Goal: Information Seeking & Learning: Learn about a topic

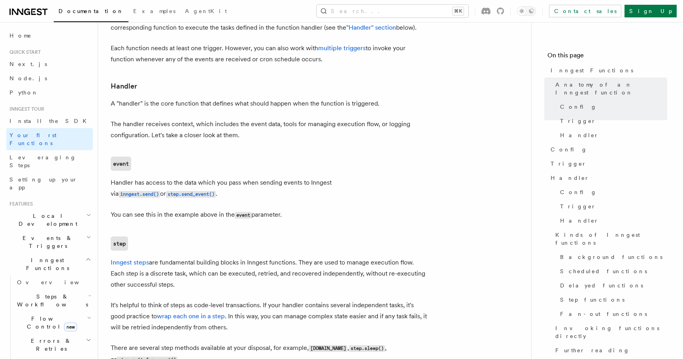
scroll to position [1137, 0]
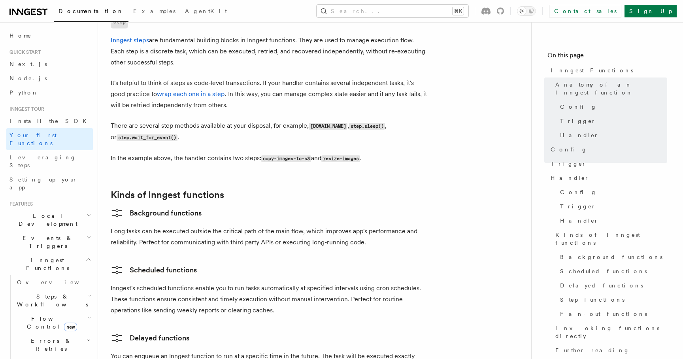
click at [190, 264] on link "Scheduled functions" at bounding box center [154, 270] width 86 height 13
click at [192, 207] on link "Background functions" at bounding box center [156, 213] width 91 height 13
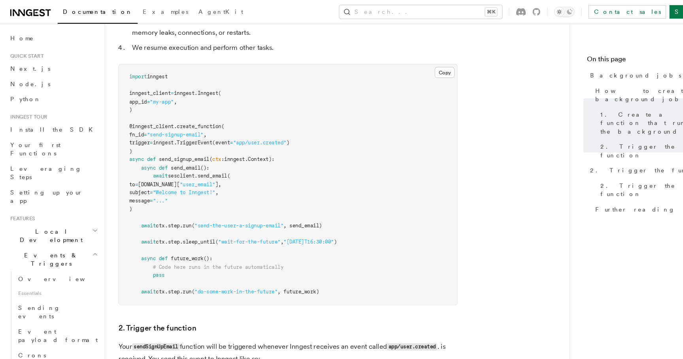
scroll to position [410, 0]
click at [178, 211] on span "run" at bounding box center [174, 212] width 8 height 6
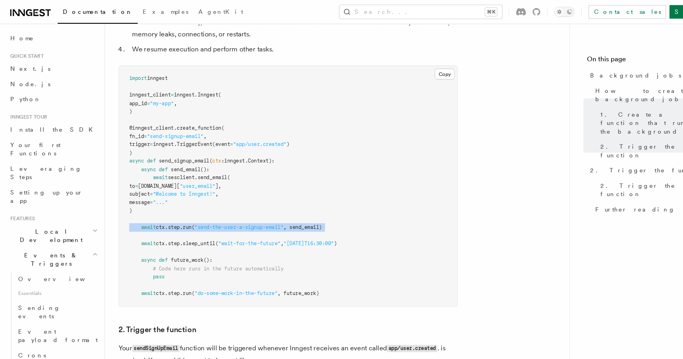
click at [178, 211] on span "run" at bounding box center [174, 212] width 8 height 6
click at [167, 167] on span "sesclient" at bounding box center [169, 166] width 25 height 6
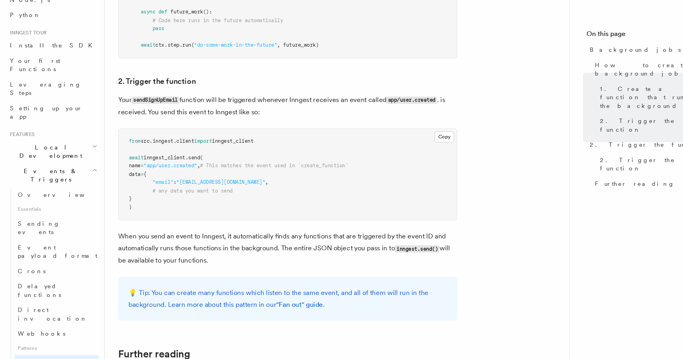
scroll to position [56, 0]
click at [28, 331] on span "Webhooks" at bounding box center [39, 334] width 44 height 6
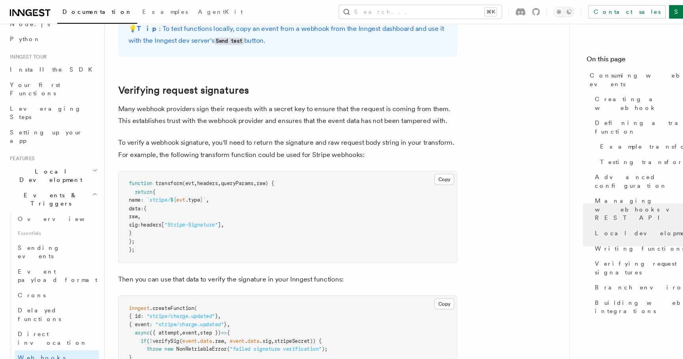
scroll to position [2185, 0]
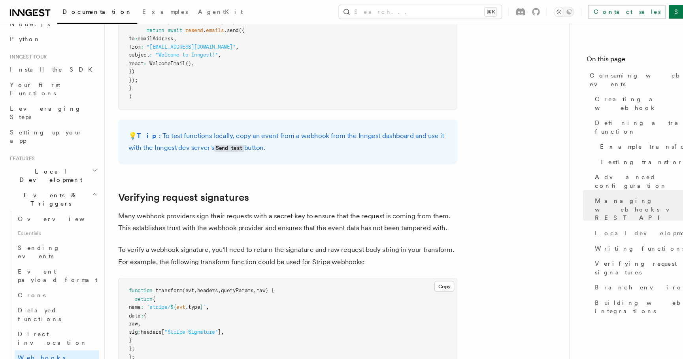
click at [167, 260] on pre "function transform (evt , headers , queryParams , raw) { return { name : `strip…" at bounding box center [269, 302] width 316 height 85
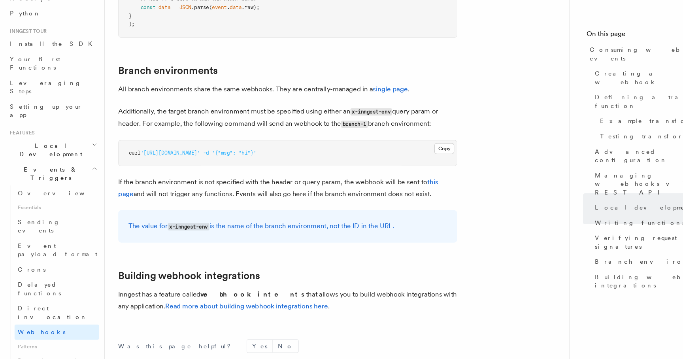
scroll to position [2671, 0]
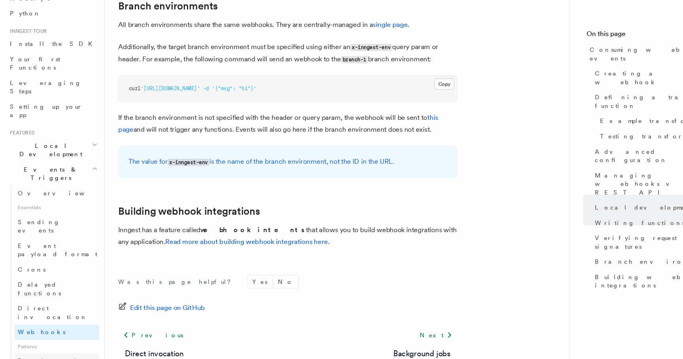
click at [59, 354] on link "Background jobs" at bounding box center [53, 365] width 79 height 22
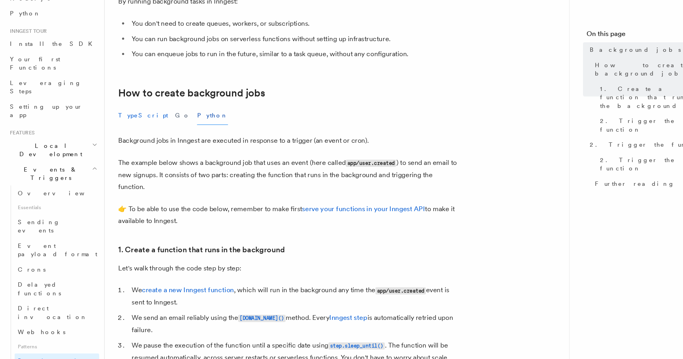
scroll to position [101, 0]
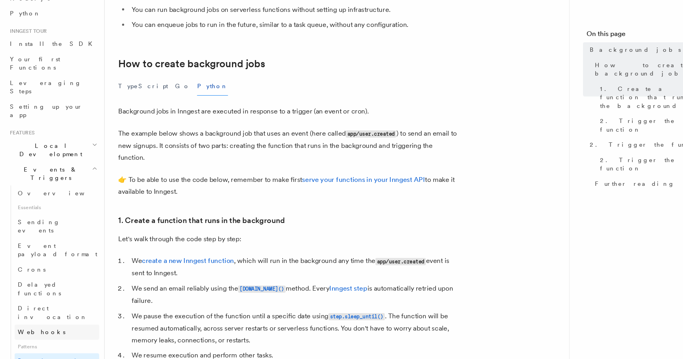
click at [55, 327] on link "Webhooks" at bounding box center [53, 334] width 79 height 14
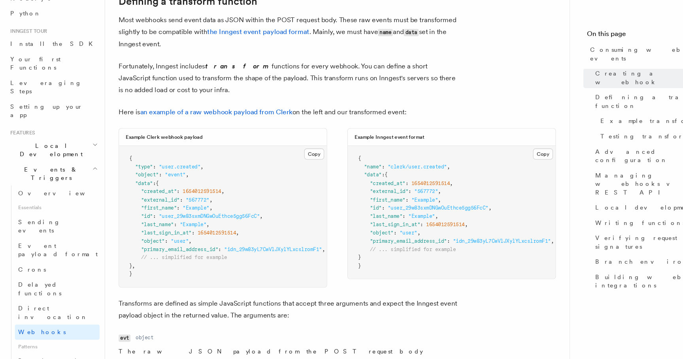
scroll to position [561, 0]
click at [183, 178] on span ""user.created"" at bounding box center [167, 179] width 39 height 6
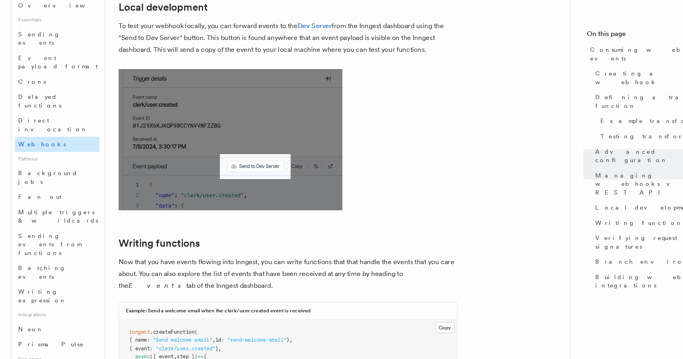
scroll to position [265, 0]
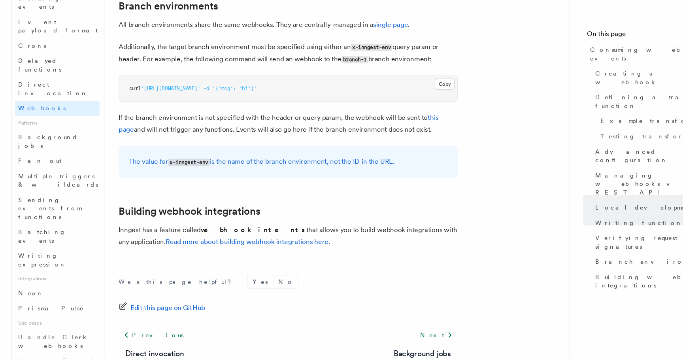
scroll to position [806, 0]
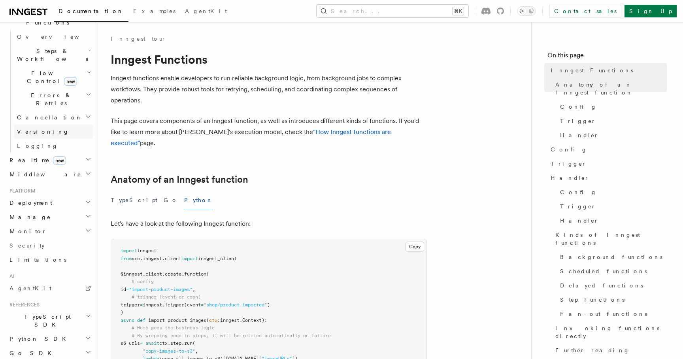
scroll to position [274, 0]
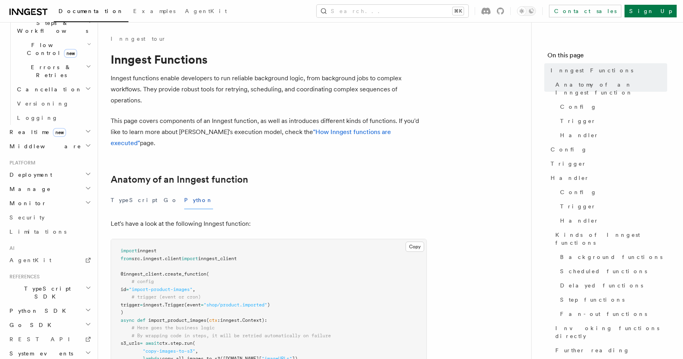
click at [28, 304] on h2 "Python SDK" at bounding box center [49, 311] width 87 height 14
click at [26, 307] on span "Python SDK" at bounding box center [38, 311] width 64 height 8
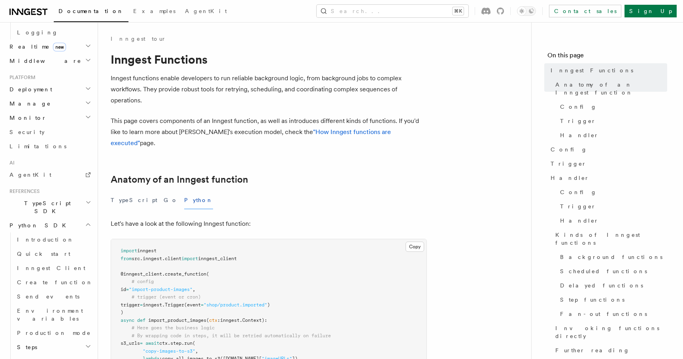
scroll to position [367, 0]
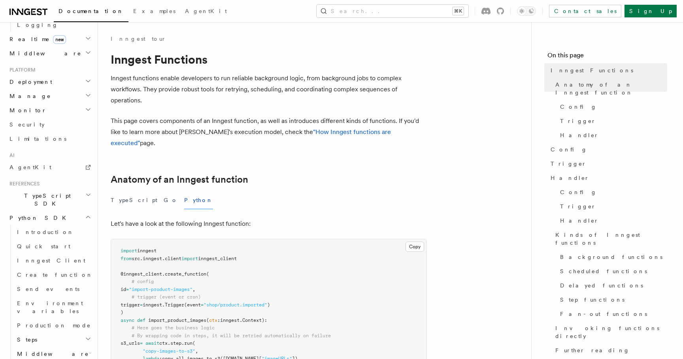
click at [41, 333] on h2 "Steps" at bounding box center [53, 340] width 79 height 14
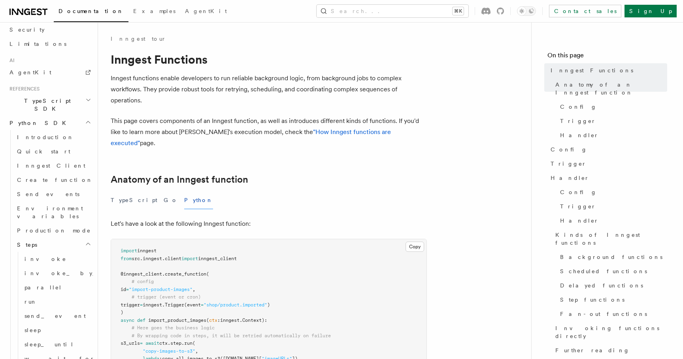
scroll to position [474, 0]
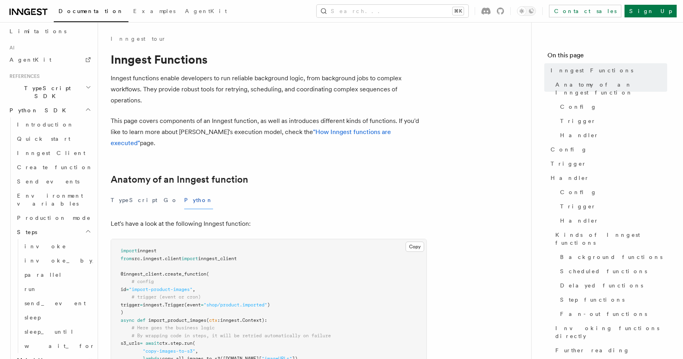
click at [34, 353] on h2 "Middleware" at bounding box center [53, 360] width 79 height 14
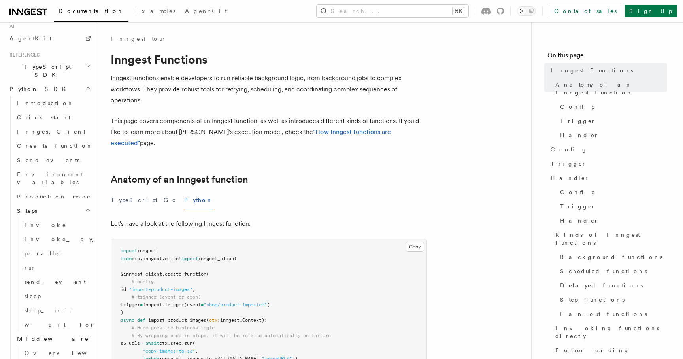
scroll to position [498, 0]
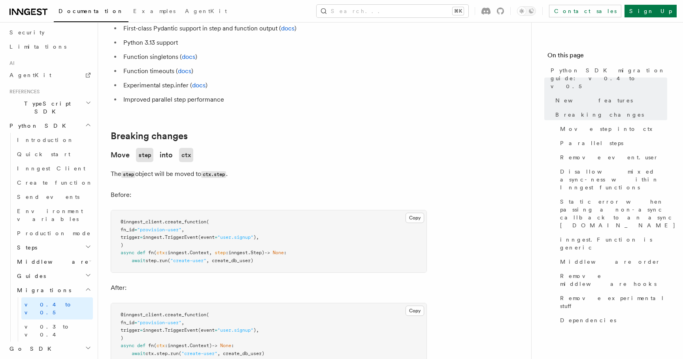
scroll to position [108, 0]
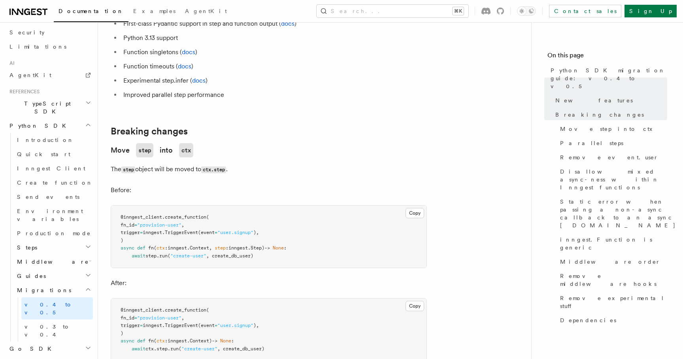
click at [180, 61] on li "Function timeouts ( docs )" at bounding box center [274, 66] width 306 height 11
click at [180, 62] on link "docs" at bounding box center [184, 66] width 13 height 8
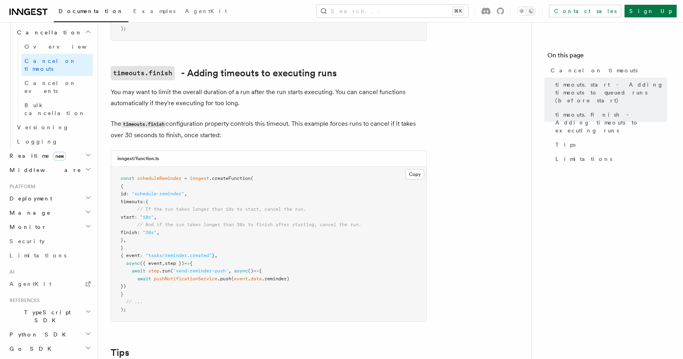
scroll to position [486, 0]
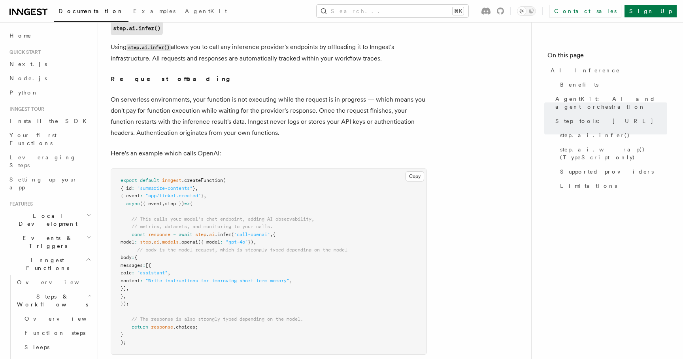
scroll to position [778, 0]
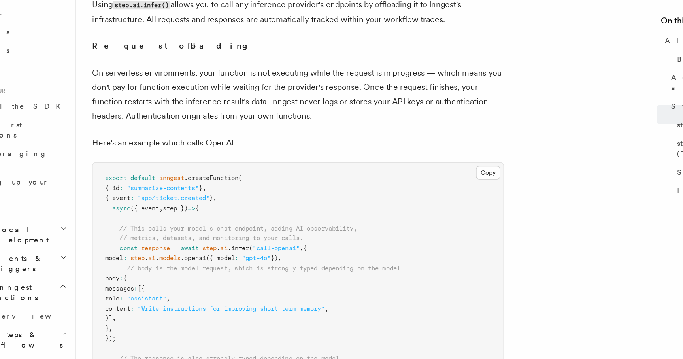
click at [234, 227] on span "(" at bounding box center [232, 230] width 3 height 6
click at [231, 227] on span ".infer" at bounding box center [223, 230] width 17 height 6
click at [225, 227] on span ".infer" at bounding box center [223, 230] width 17 height 6
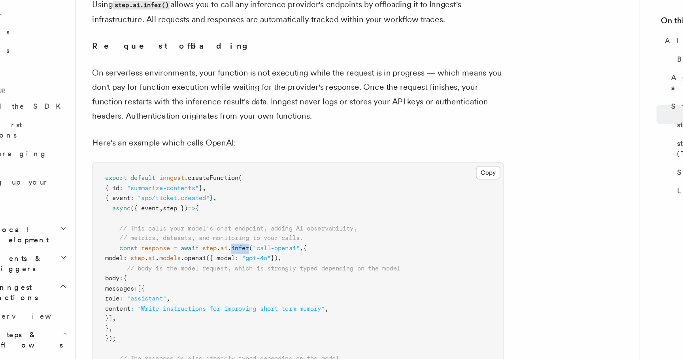
click at [225, 227] on span ".infer" at bounding box center [223, 230] width 17 height 6
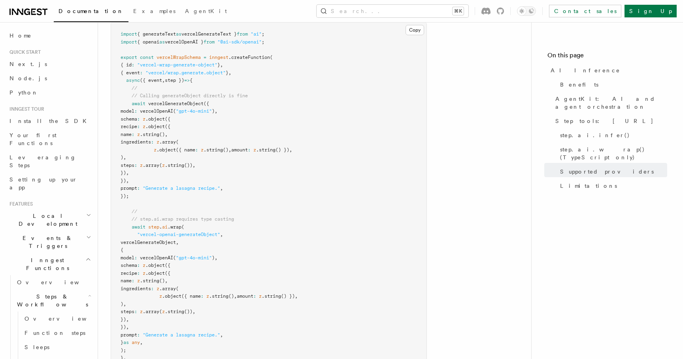
scroll to position [2348, 0]
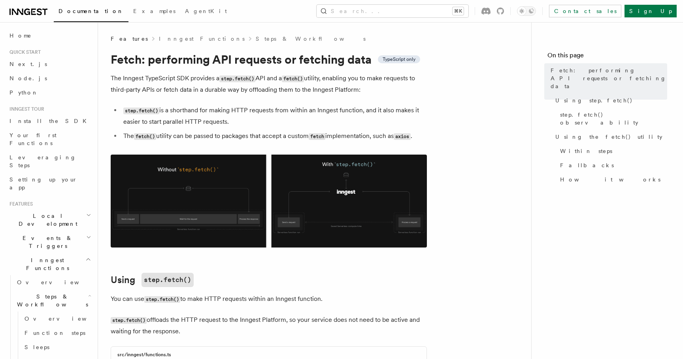
click at [126, 81] on p "The Inngest TypeScript SDK provides a step.fetch() API and a fetch() utility, e…" at bounding box center [269, 84] width 316 height 23
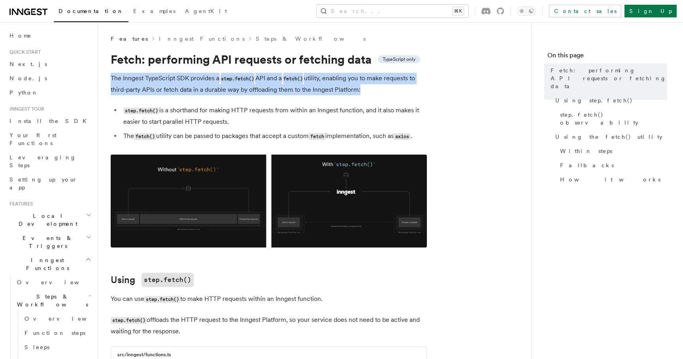
click at [126, 81] on p "The Inngest TypeScript SDK provides a step.fetch() API and a fetch() utility, e…" at bounding box center [269, 84] width 316 height 23
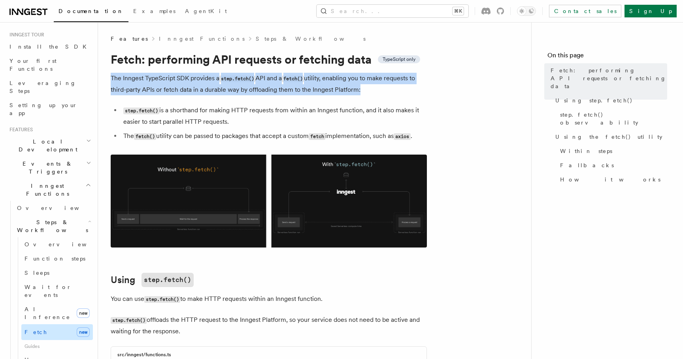
scroll to position [80, 0]
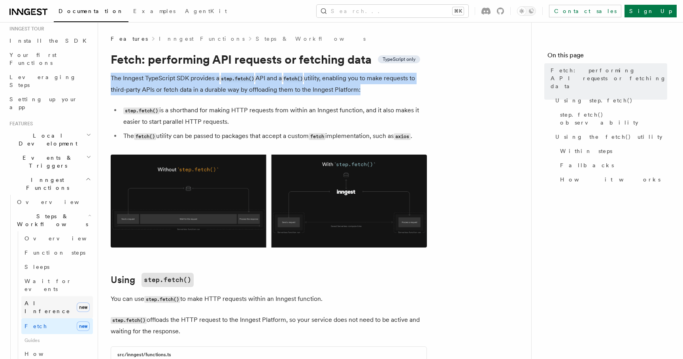
click at [51, 300] on span "AI Inference" at bounding box center [48, 307] width 46 height 14
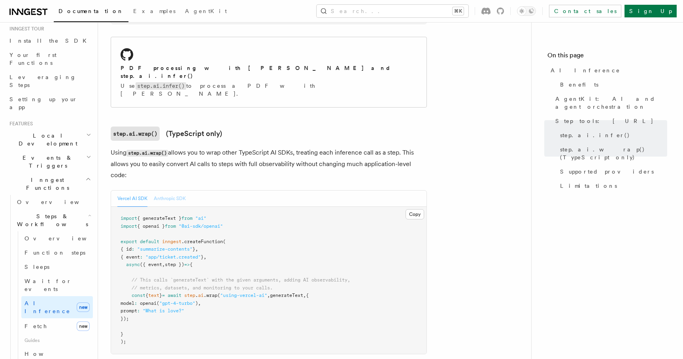
scroll to position [1105, 0]
click at [163, 190] on button "Anthropic SDK" at bounding box center [170, 198] width 32 height 16
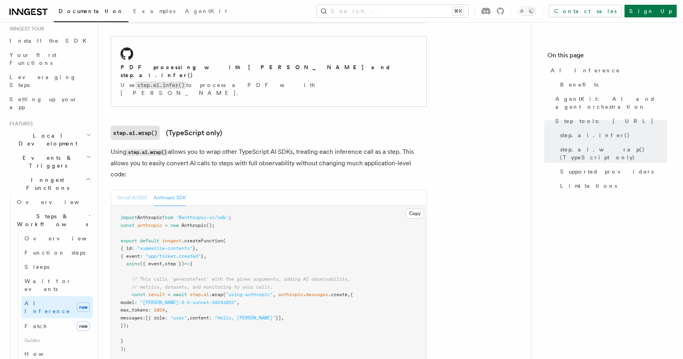
drag, startPoint x: 163, startPoint y: 141, endPoint x: 124, endPoint y: 144, distance: 38.5
click at [124, 190] on div "Vercel AI SDK Anthropic SDK" at bounding box center [151, 198] width 68 height 16
click at [124, 190] on button "Vercel AI SDK" at bounding box center [132, 198] width 30 height 16
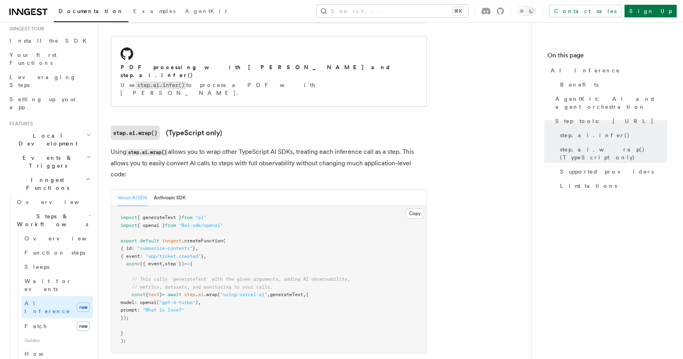
click at [292, 232] on pre "import { generateText } from "ai" import { openai } from "@ai-sdk/openai" expor…" at bounding box center [269, 279] width 316 height 147
click at [282, 229] on pre "import { generateText } from "ai" import { openai } from "@ai-sdk/openai" expor…" at bounding box center [269, 279] width 316 height 147
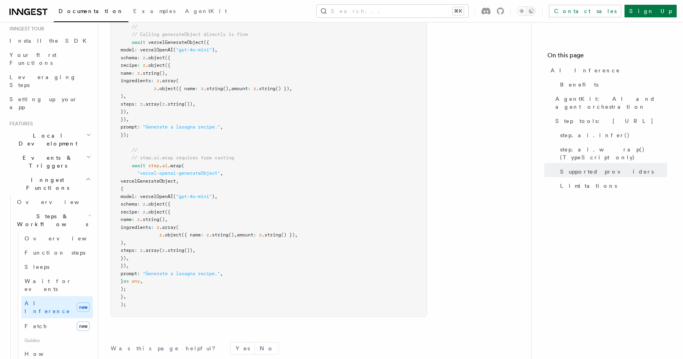
scroll to position [2462, 0]
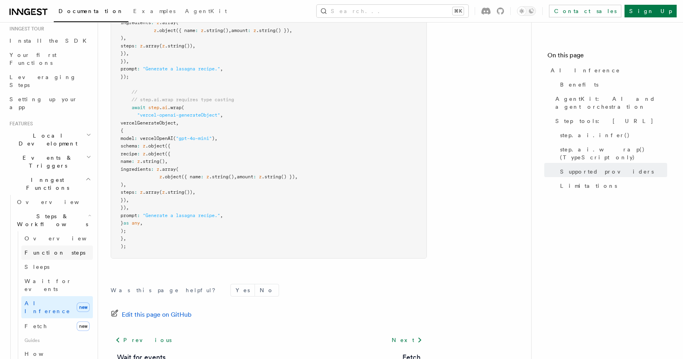
click at [48, 250] on span "Function steps" at bounding box center [55, 253] width 61 height 6
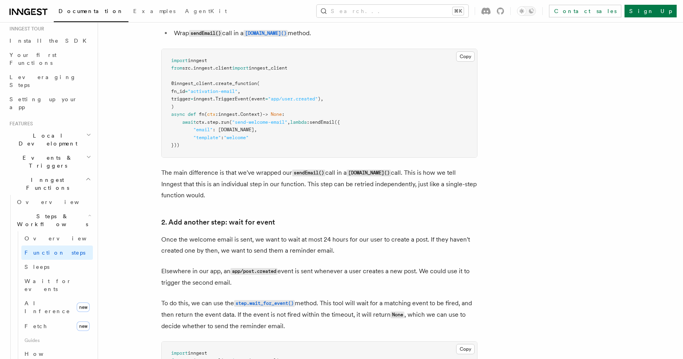
scroll to position [574, 0]
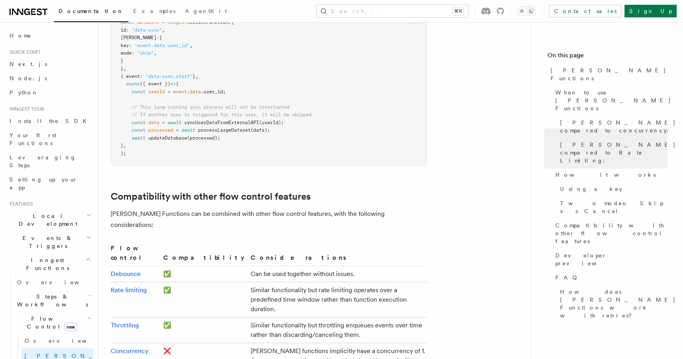
scroll to position [1283, 0]
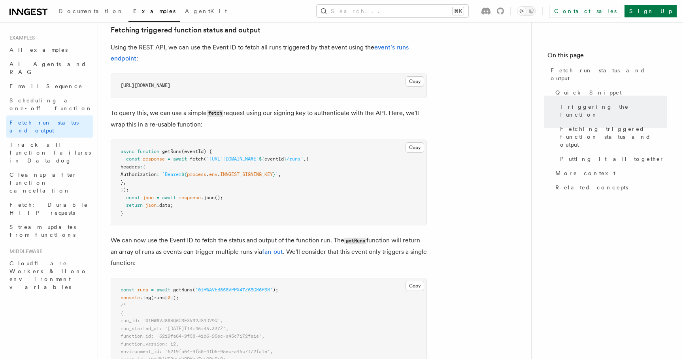
scroll to position [479, 0]
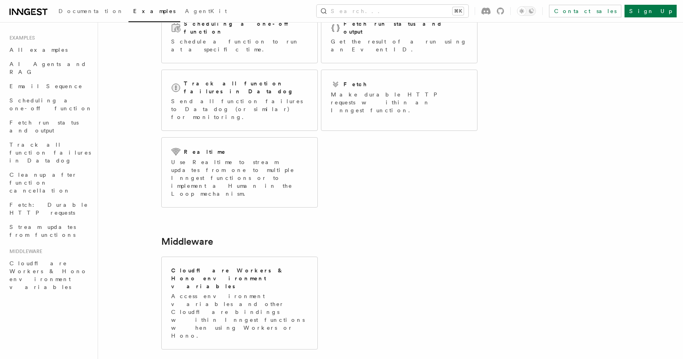
scroll to position [142, 0]
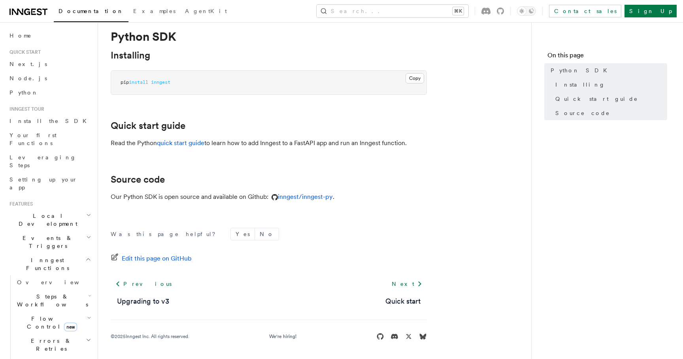
scroll to position [22, 0]
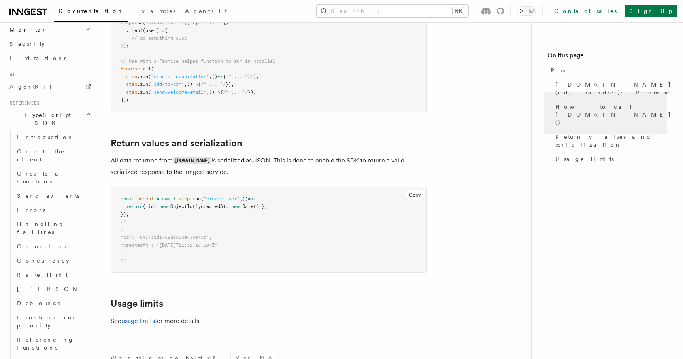
scroll to position [615, 0]
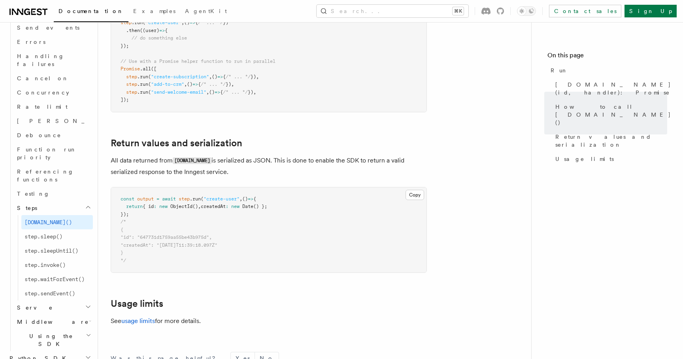
click at [24, 354] on span "Python SDK" at bounding box center [38, 358] width 64 height 8
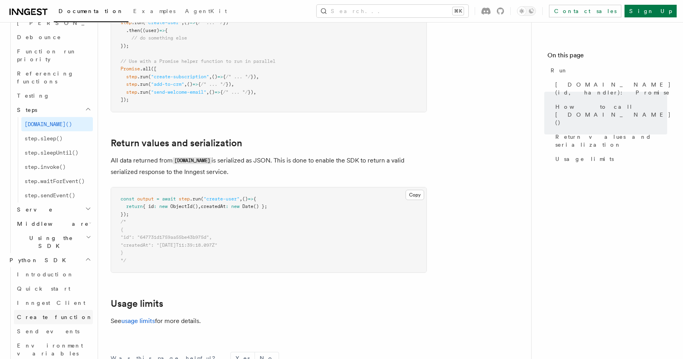
scroll to position [714, 0]
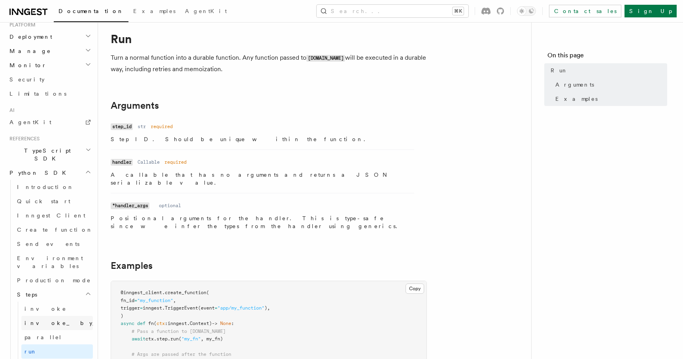
scroll to position [404, 0]
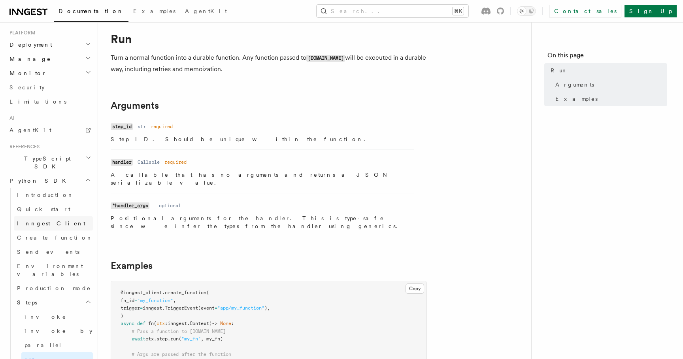
click at [33, 220] on span "Inngest Client" at bounding box center [51, 223] width 68 height 6
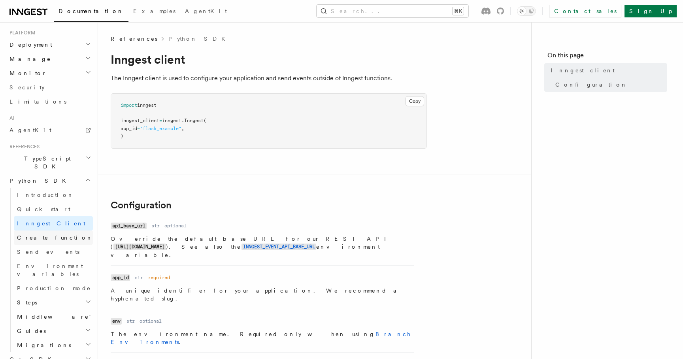
click at [35, 235] on span "Create function" at bounding box center [55, 238] width 76 height 6
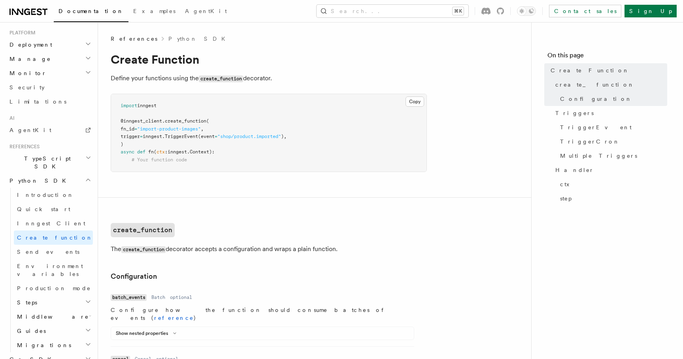
click at [206, 168] on pre "import inngest @inngest_client . create_function ( fn_id = "import-product-imag…" at bounding box center [269, 133] width 316 height 78
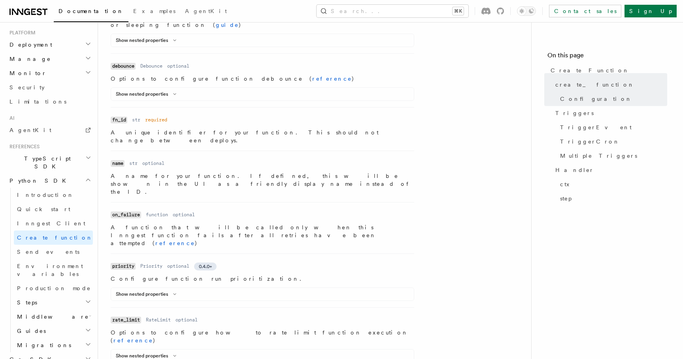
scroll to position [387, 0]
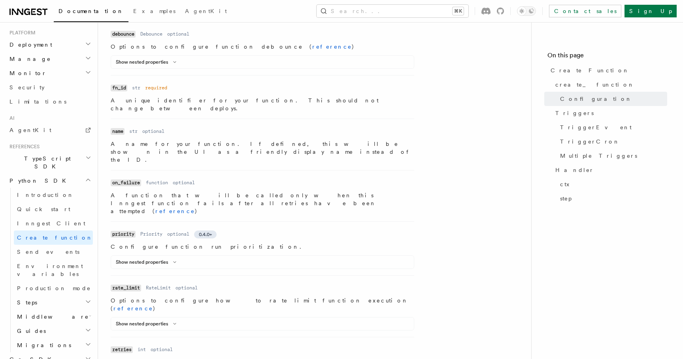
click at [141, 243] on p "Configure function run prioritization." at bounding box center [263, 247] width 304 height 8
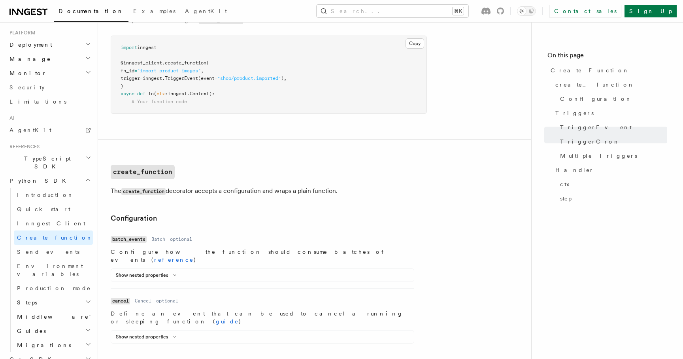
scroll to position [0, 0]
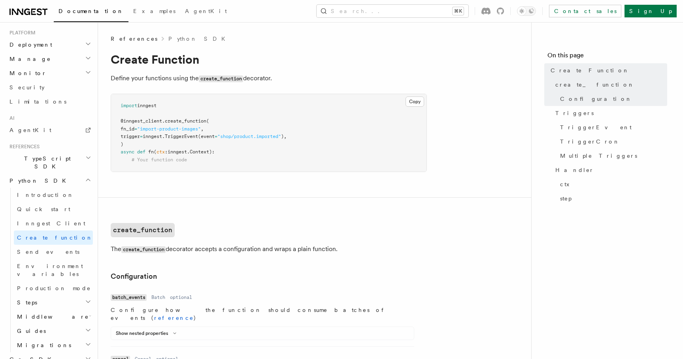
click at [195, 123] on span "create_function" at bounding box center [186, 121] width 42 height 6
copy span "create_function"
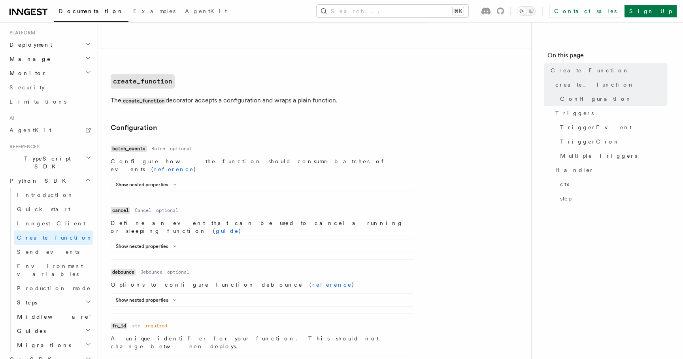
scroll to position [155, 0]
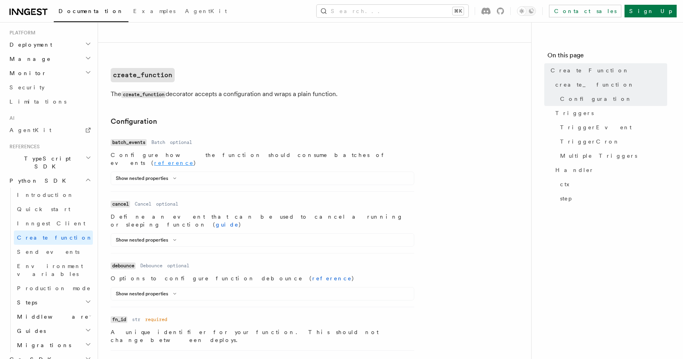
click at [194, 160] on link "reference" at bounding box center [174, 163] width 40 height 6
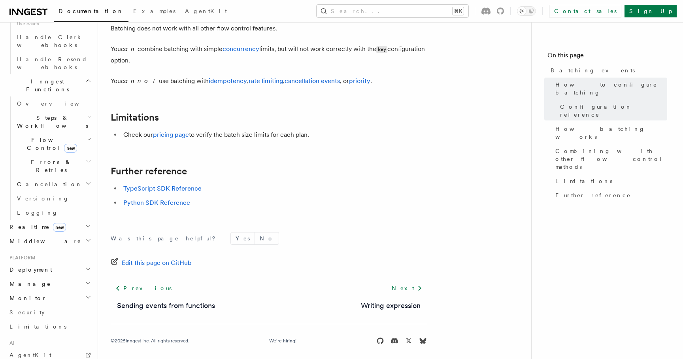
scroll to position [780, 0]
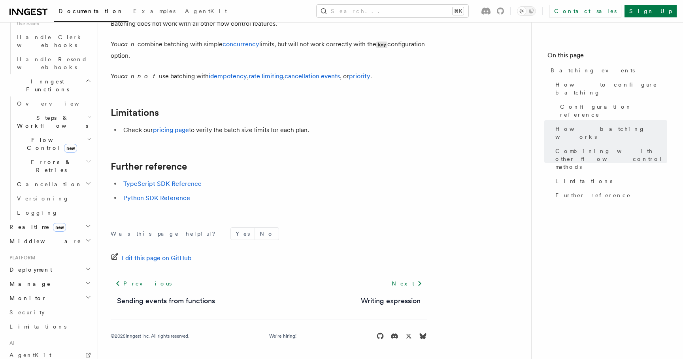
scroll to position [430, 0]
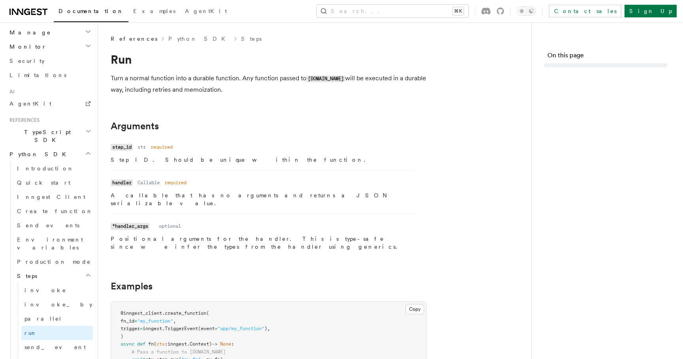
scroll to position [544, 0]
